Goal: Task Accomplishment & Management: Manage account settings

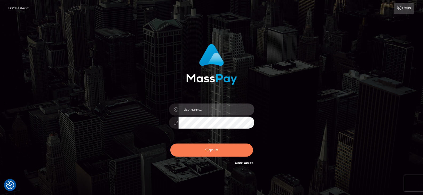
type input "greg.great"
click at [206, 149] on button "Sign in" at bounding box center [211, 150] width 83 height 13
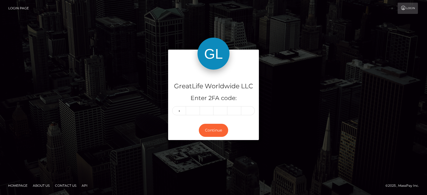
type input "6"
type input "9"
type input "5"
type input "6"
type input "3"
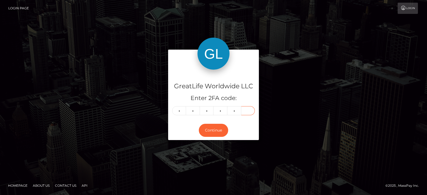
type input "4"
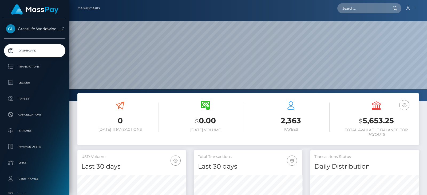
scroll to position [95, 108]
click at [415, 7] on link "Account" at bounding box center [411, 8] width 16 height 11
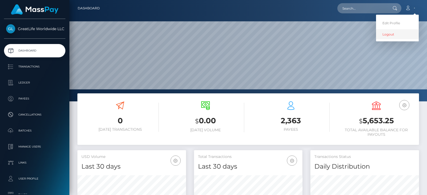
click at [389, 36] on link "Logout" at bounding box center [397, 34] width 43 height 10
